Goal: Transaction & Acquisition: Purchase product/service

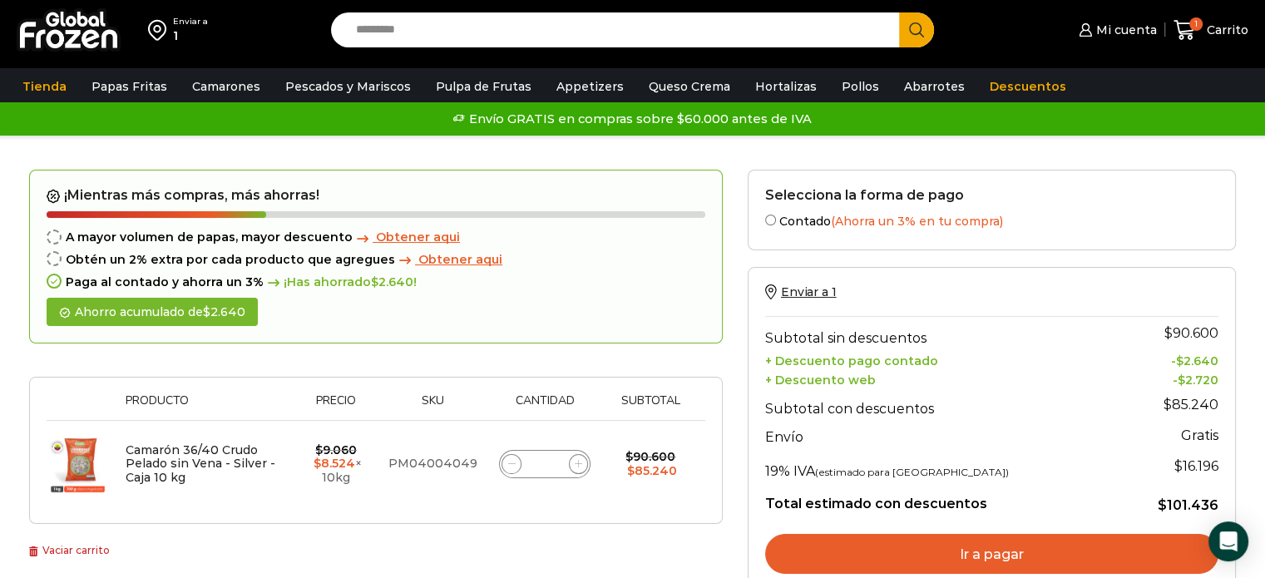
click at [508, 462] on icon at bounding box center [511, 463] width 7 height 7
type input "*"
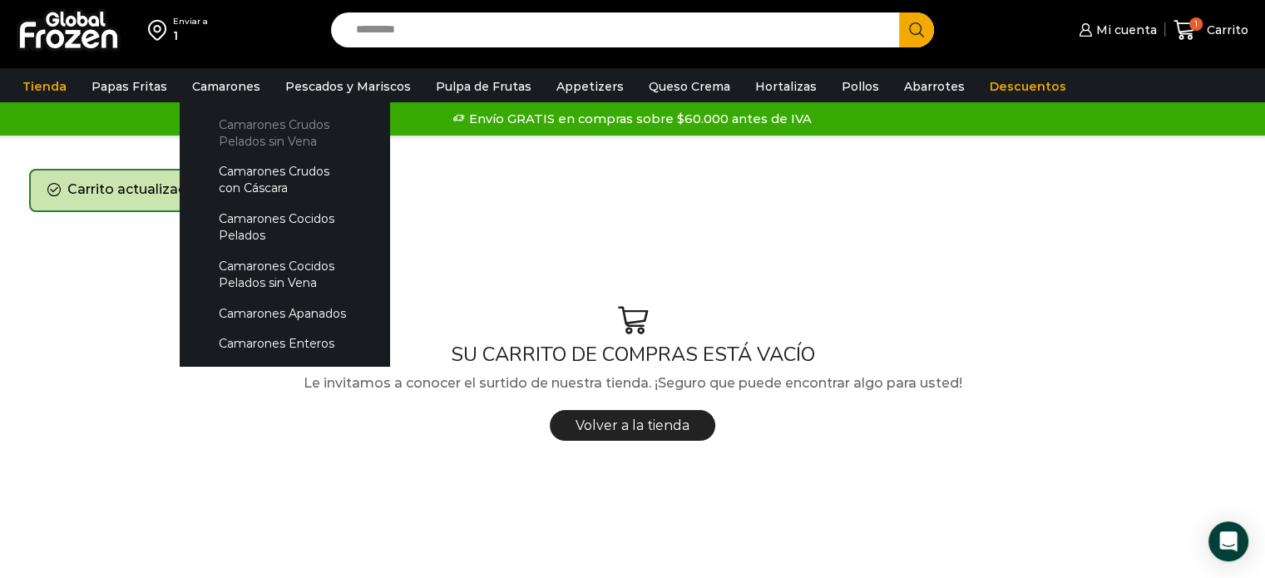
click at [248, 129] on link "Camarones Crudos Pelados sin Vena" at bounding box center [284, 132] width 176 height 47
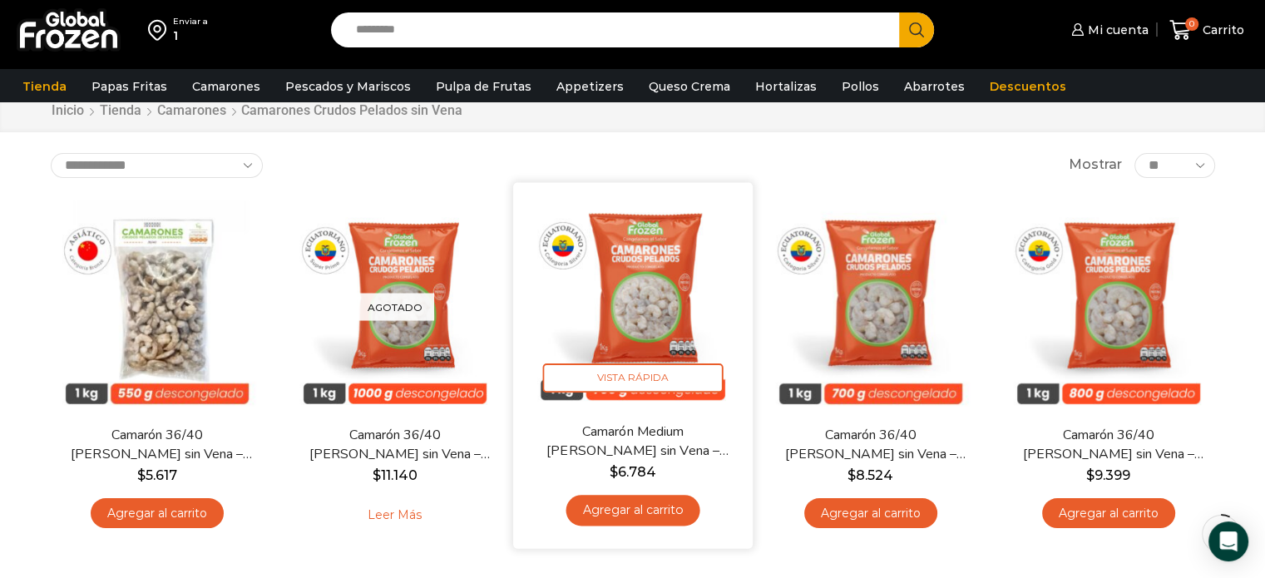
scroll to position [83, 0]
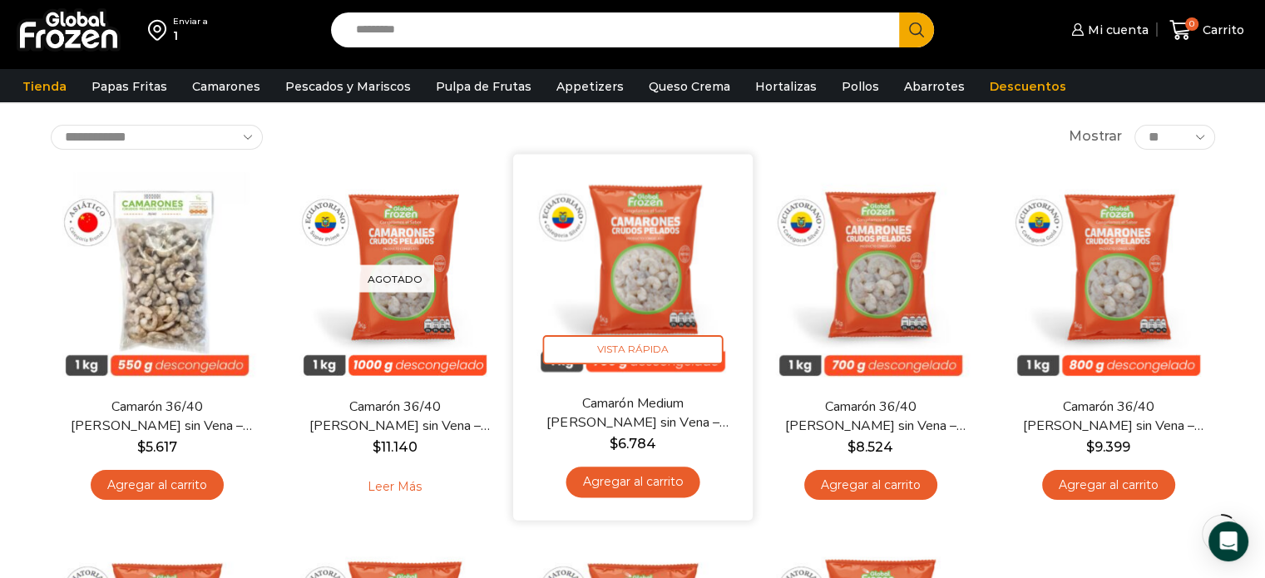
click at [646, 488] on link "Agregar al carrito" at bounding box center [633, 482] width 134 height 31
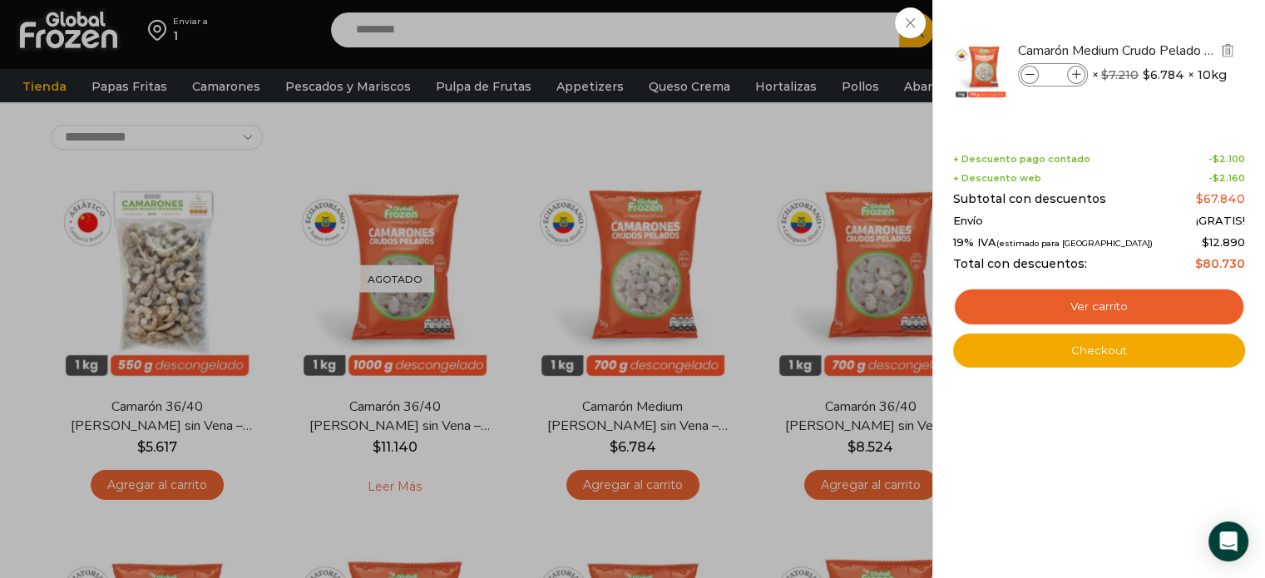
click at [1030, 72] on icon at bounding box center [1030, 75] width 9 height 9
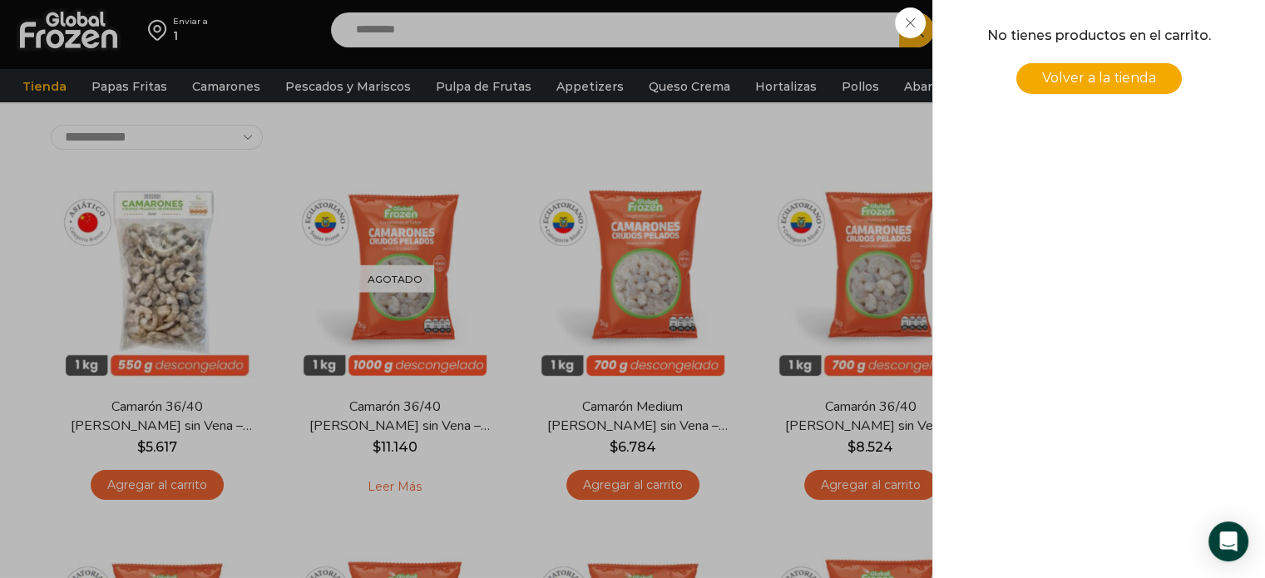
click at [1165, 50] on div "0 Carrito 0 0 Shopping Cart No tienes productos en el carrito. Volver a la tien…" at bounding box center [1206, 30] width 83 height 39
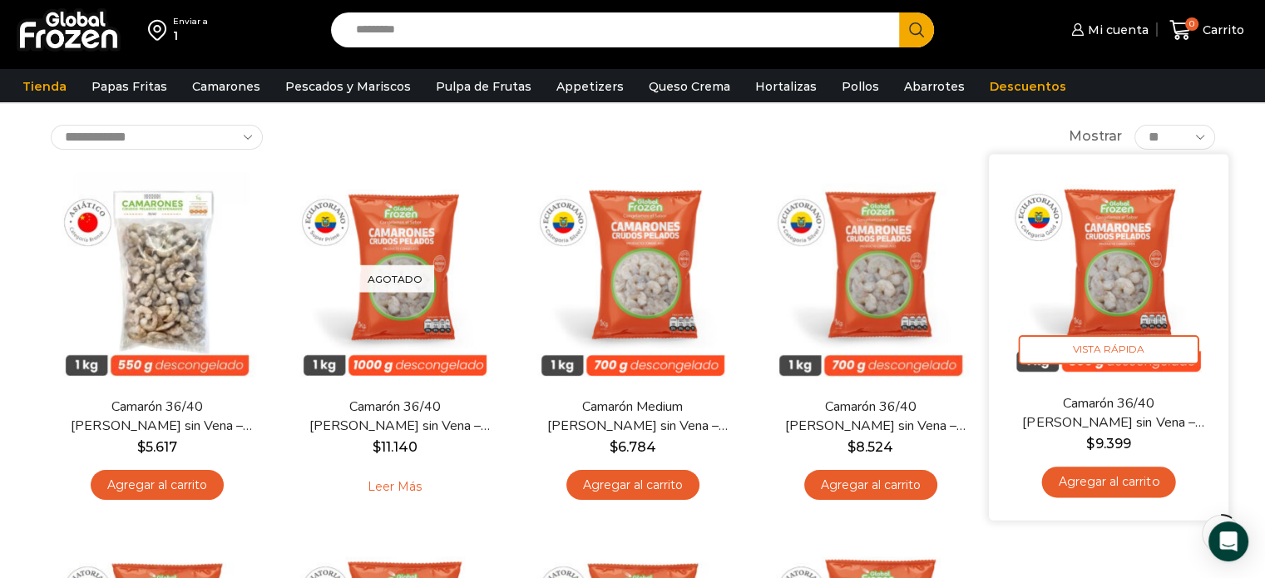
click at [1110, 488] on link "Agregar al carrito" at bounding box center [1108, 482] width 134 height 31
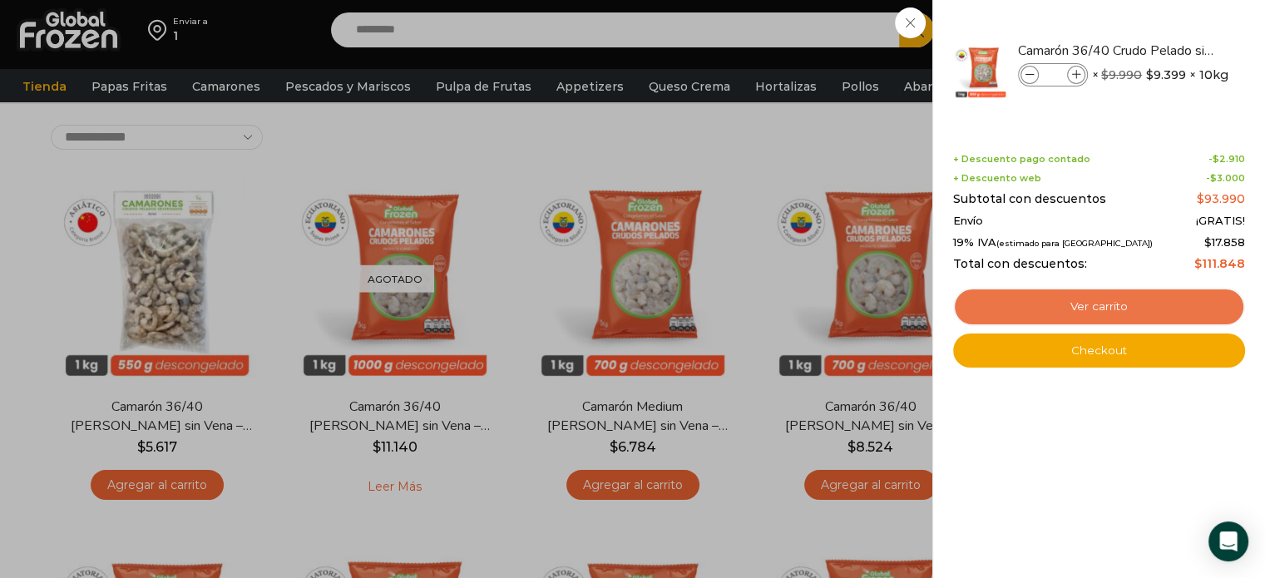
click at [1061, 310] on link "Ver carrito" at bounding box center [1099, 307] width 292 height 38
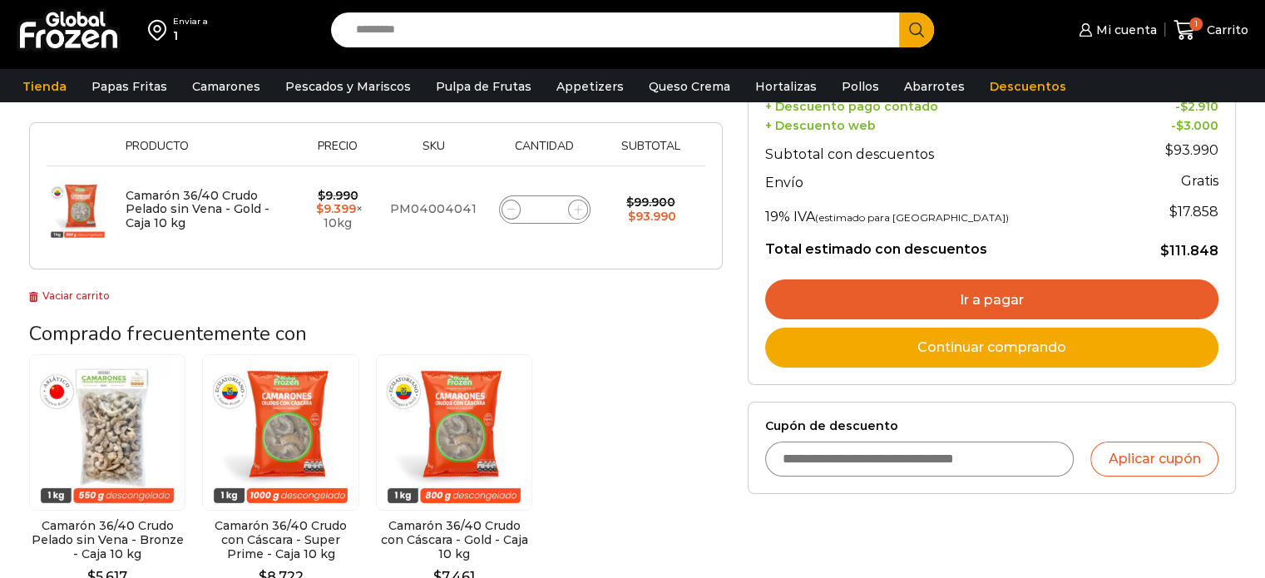
scroll to position [166, 0]
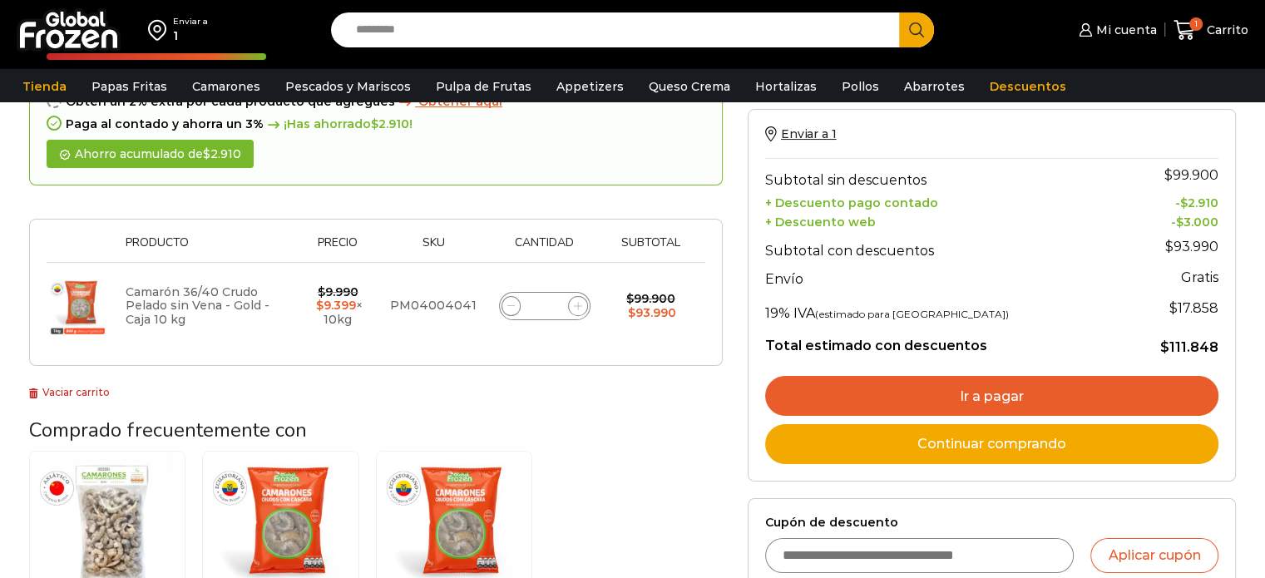
click at [150, 305] on link "Camarón 36/40 Crudo Pelado sin Vena - Gold - Caja 10 kg" at bounding box center [198, 305] width 144 height 43
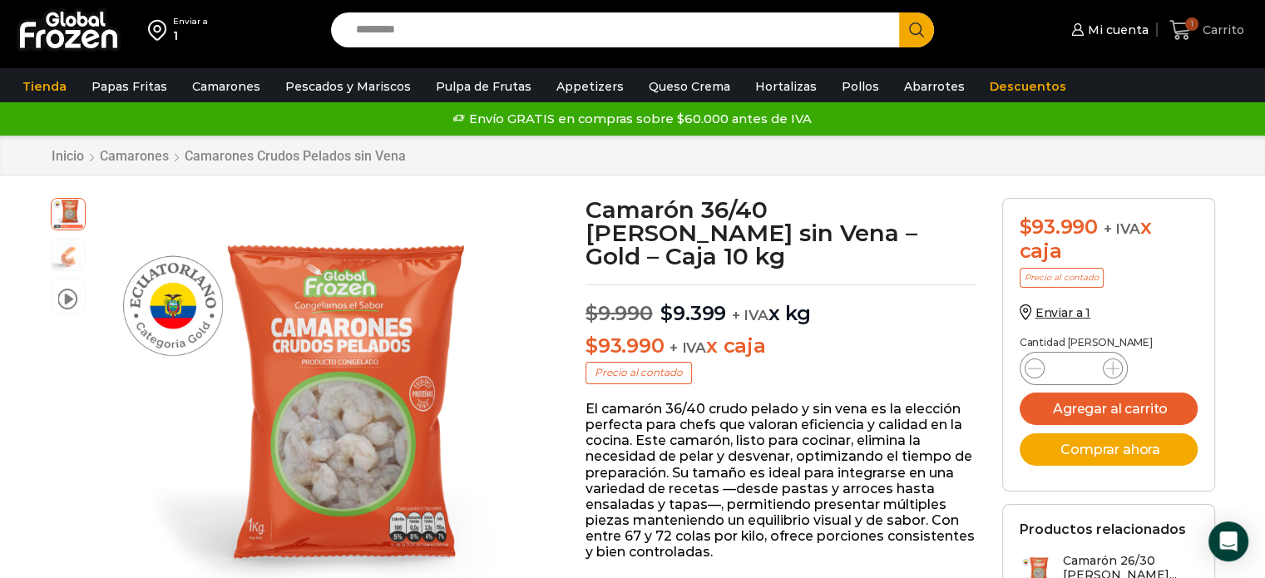
click at [1185, 30] on icon at bounding box center [1181, 30] width 22 height 20
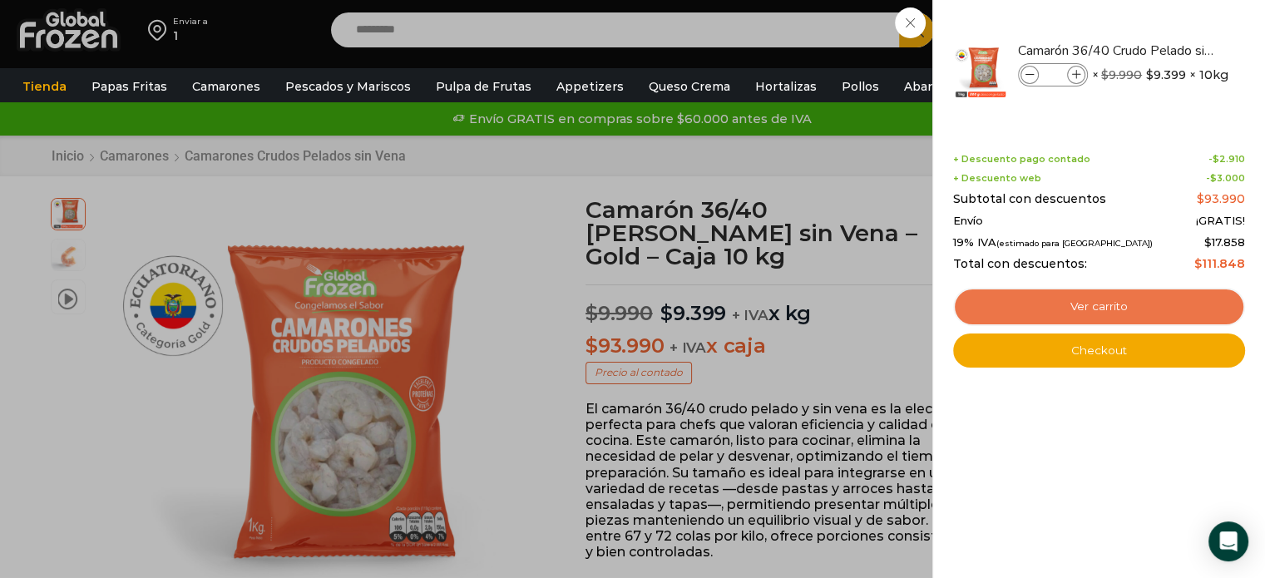
click at [1067, 303] on link "Ver carrito" at bounding box center [1099, 307] width 292 height 38
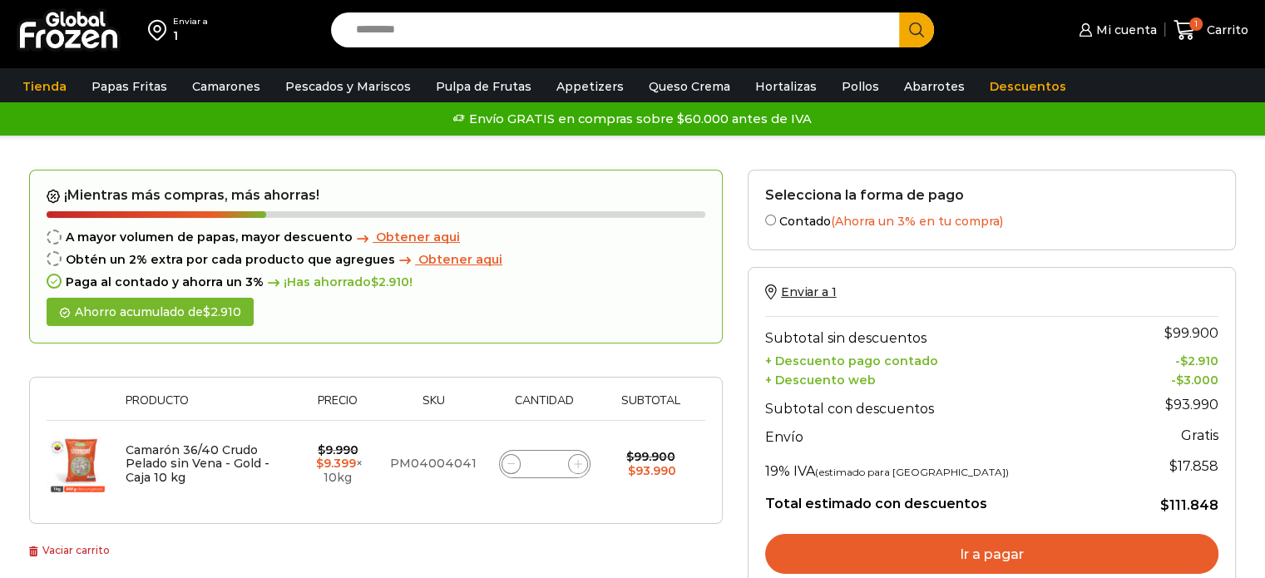
click at [1001, 558] on link "Ir a pagar" at bounding box center [991, 554] width 453 height 40
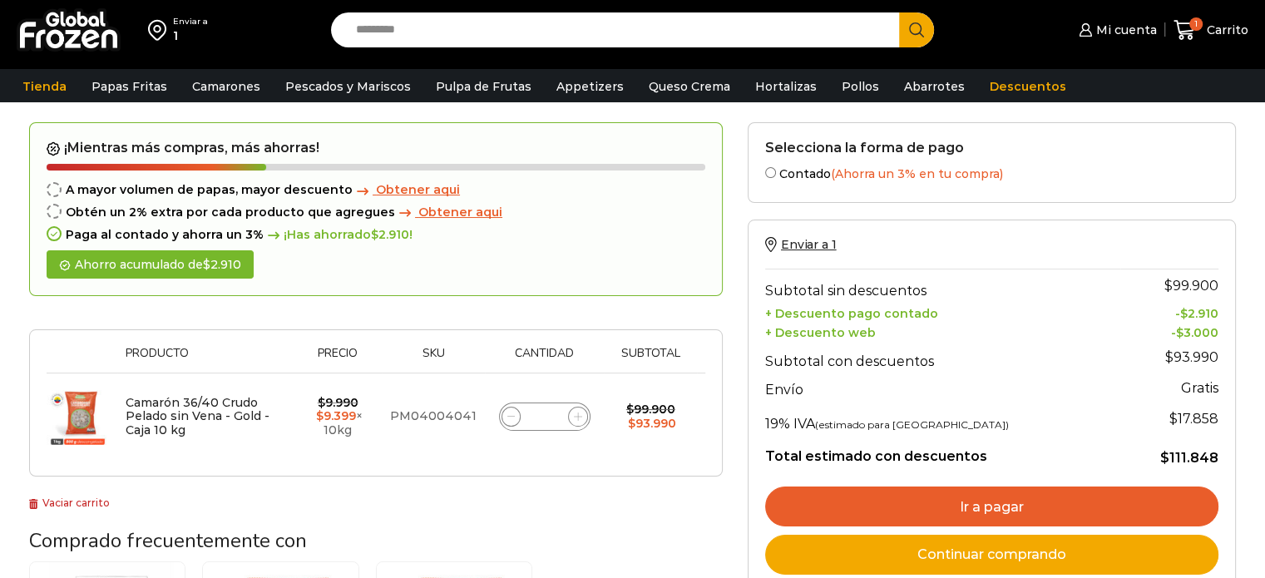
scroll to position [166, 0]
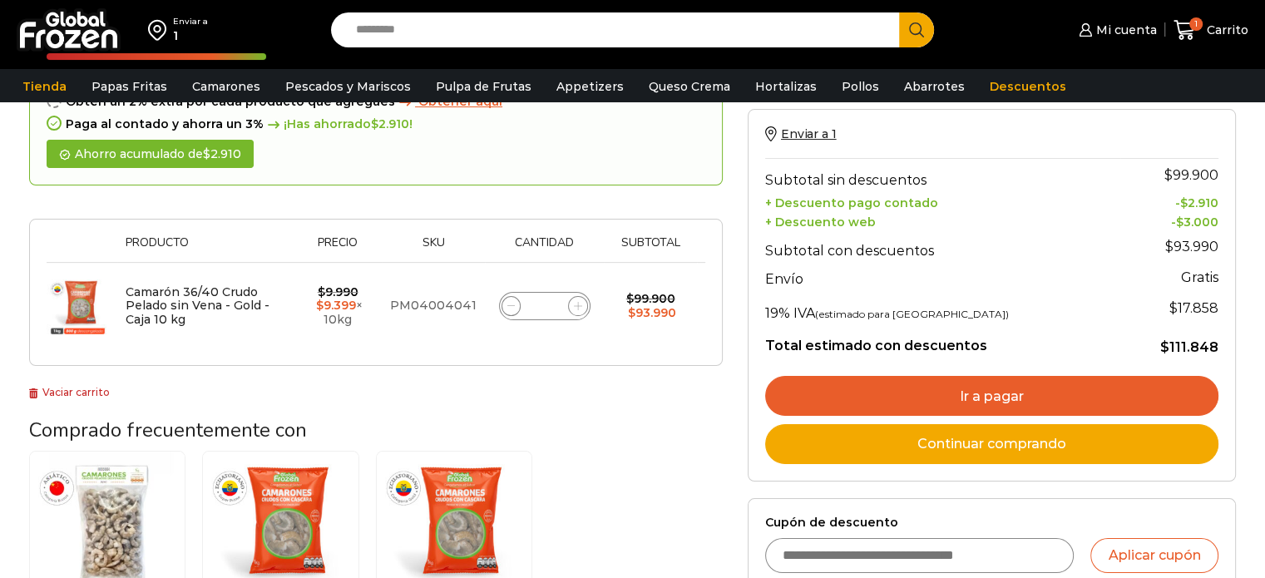
click at [922, 385] on link "Ir a pagar" at bounding box center [991, 396] width 453 height 40
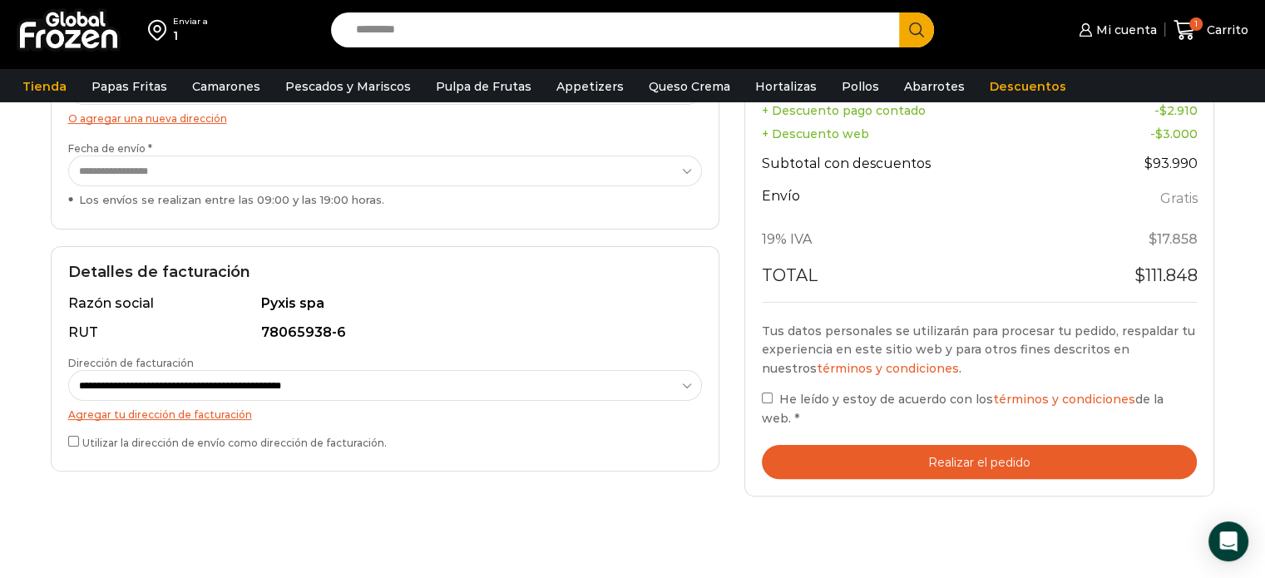
click at [855, 447] on button "Realizar el pedido" at bounding box center [980, 462] width 436 height 34
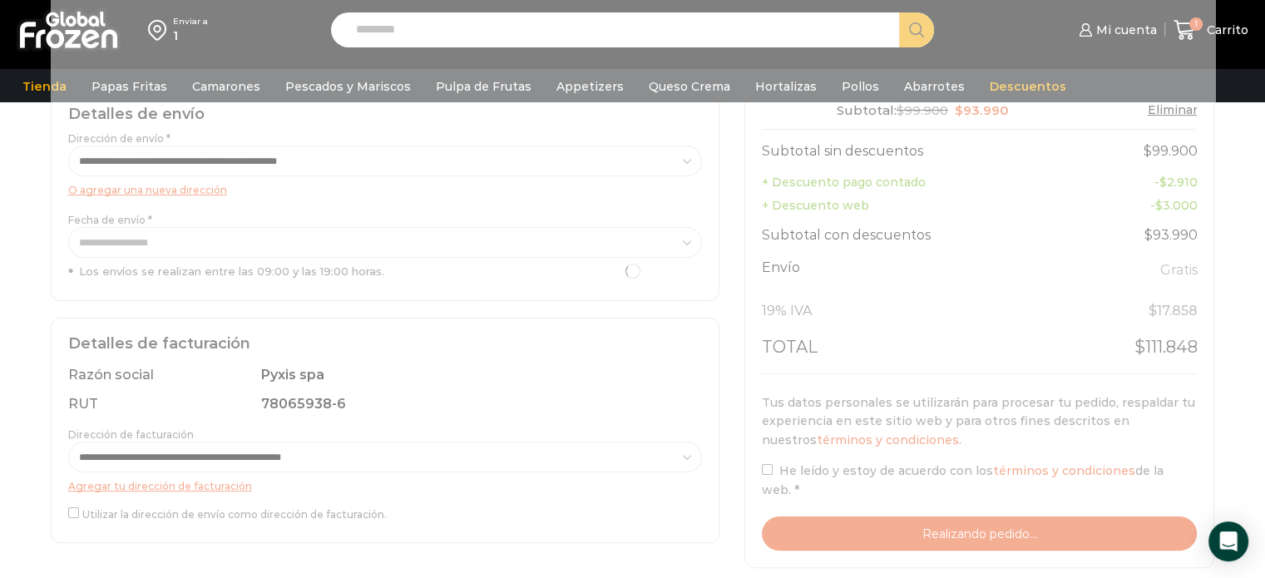
scroll to position [250, 0]
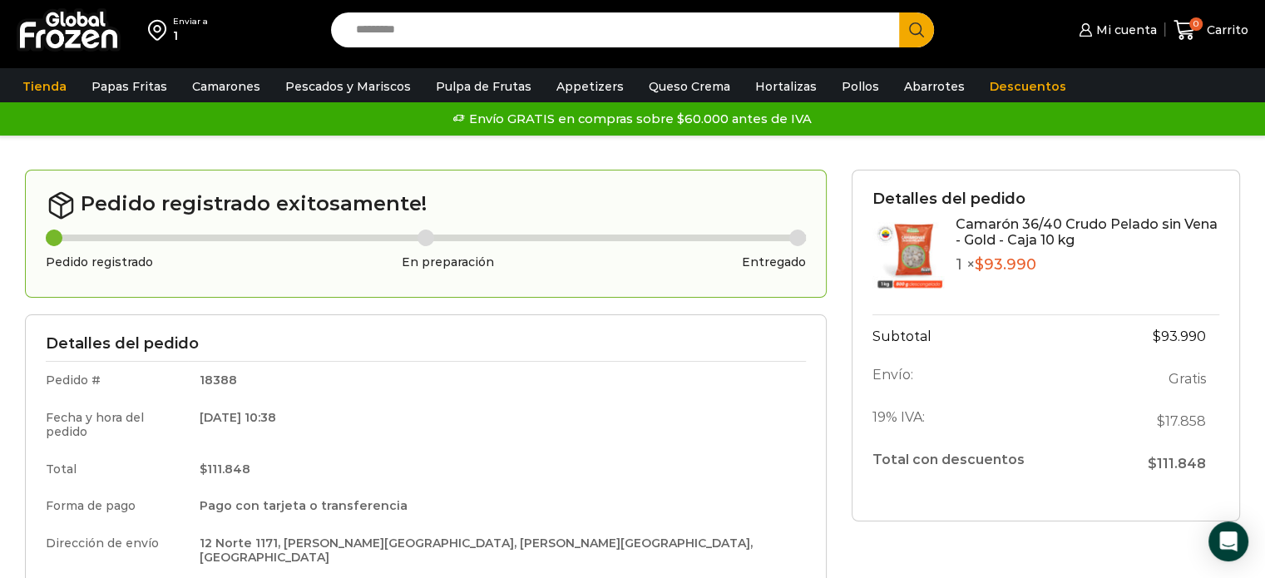
click at [985, 226] on link "Camarón 36/40 Crudo Pelado sin Vena - Gold - Caja 10 kg" at bounding box center [1087, 232] width 262 height 32
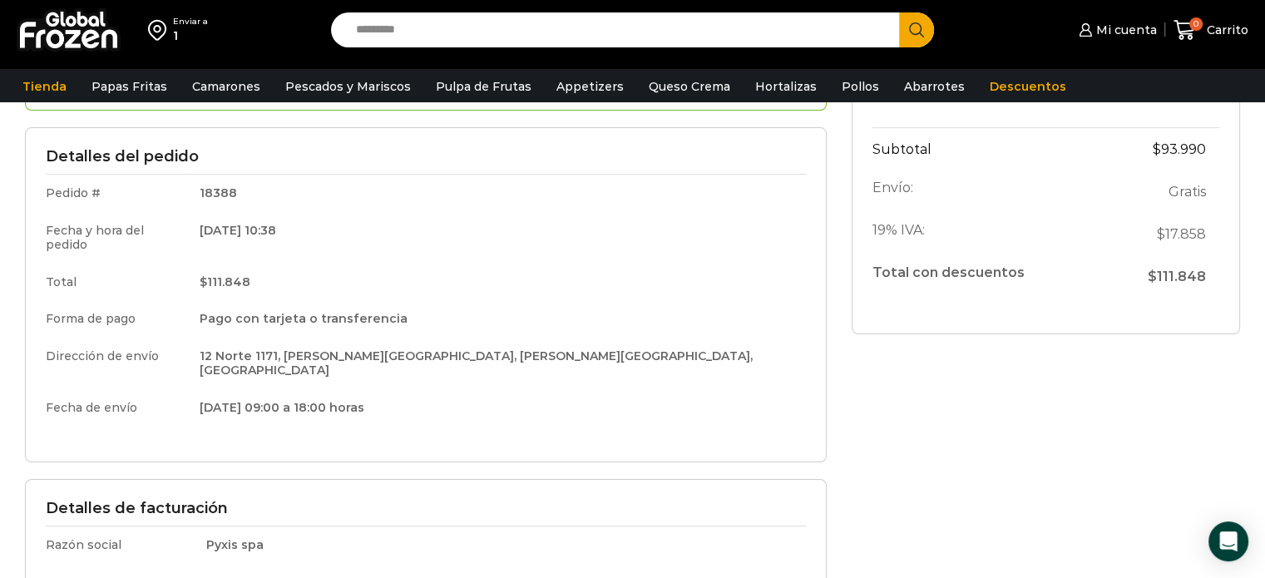
scroll to position [166, 0]
